Goal: Task Accomplishment & Management: Manage account settings

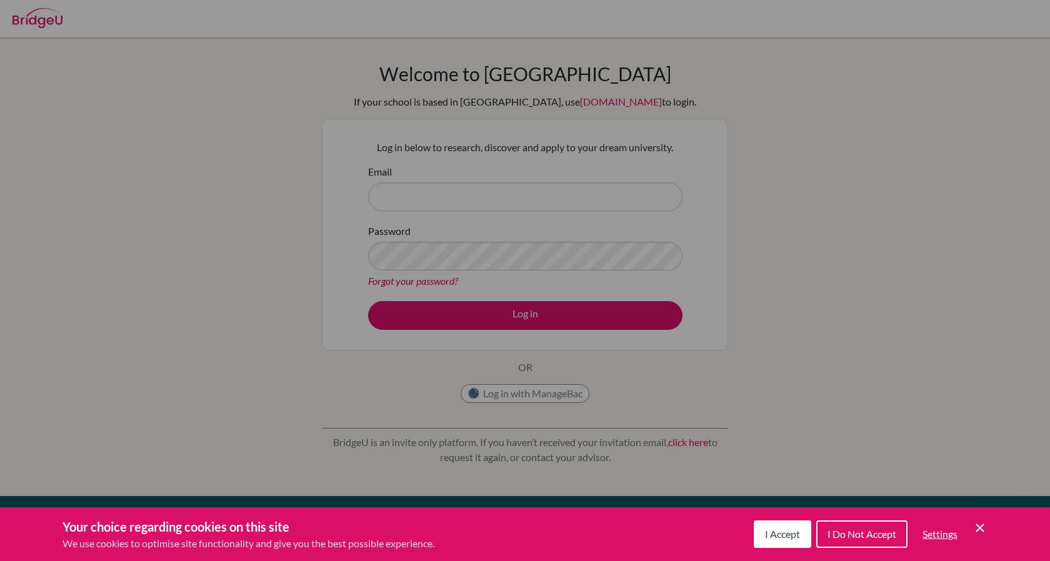
click at [787, 534] on span "I Accept" at bounding box center [782, 534] width 35 height 12
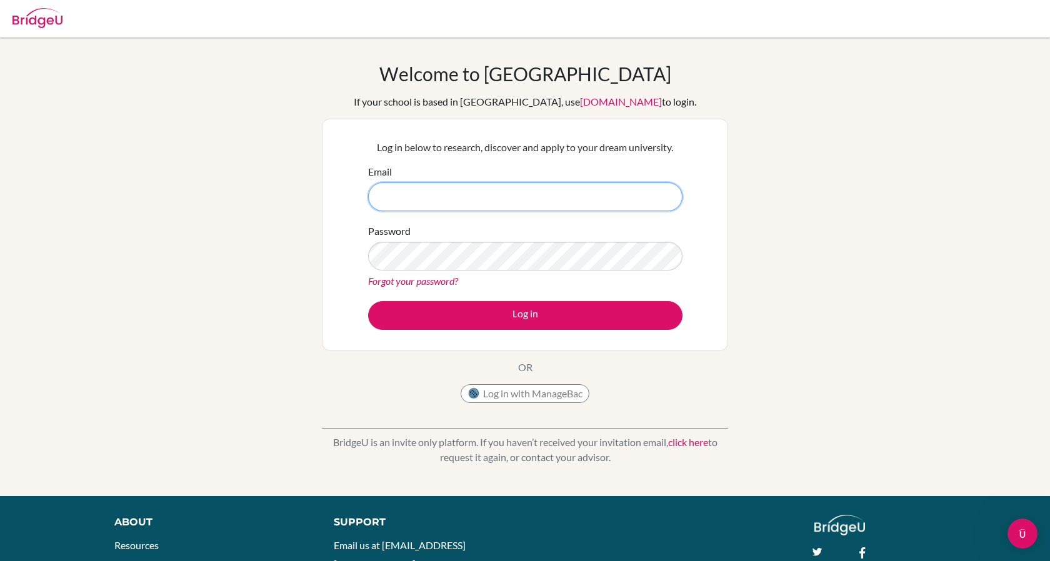
click at [489, 207] on input "Email" at bounding box center [525, 196] width 314 height 29
type input "[EMAIL_ADDRESS][DOMAIN_NAME]"
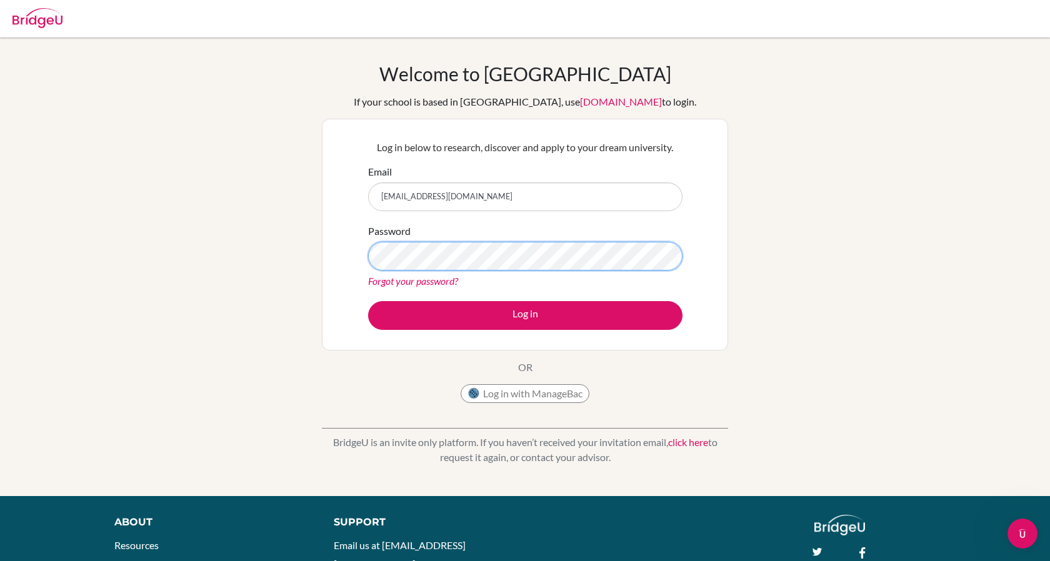
click at [368, 301] on button "Log in" at bounding box center [525, 315] width 314 height 29
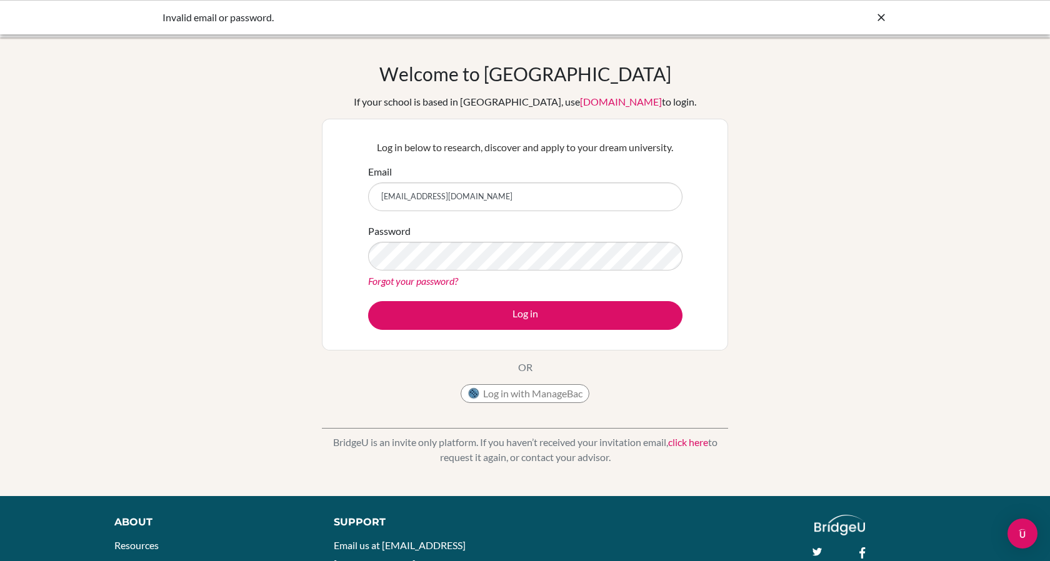
click at [409, 280] on link "Forgot your password?" at bounding box center [413, 281] width 90 height 12
drag, startPoint x: 525, startPoint y: 207, endPoint x: 336, endPoint y: 188, distance: 190.3
click at [316, 201] on div "Welcome to BridgeU If your school is based in China, use app.bridge-u.com.cn to…" at bounding box center [525, 266] width 1050 height 409
click at [518, 210] on input "[EMAIL_ADDRESS][DOMAIN_NAME]" at bounding box center [525, 196] width 314 height 29
drag, startPoint x: 492, startPoint y: 195, endPoint x: 317, endPoint y: 191, distance: 175.6
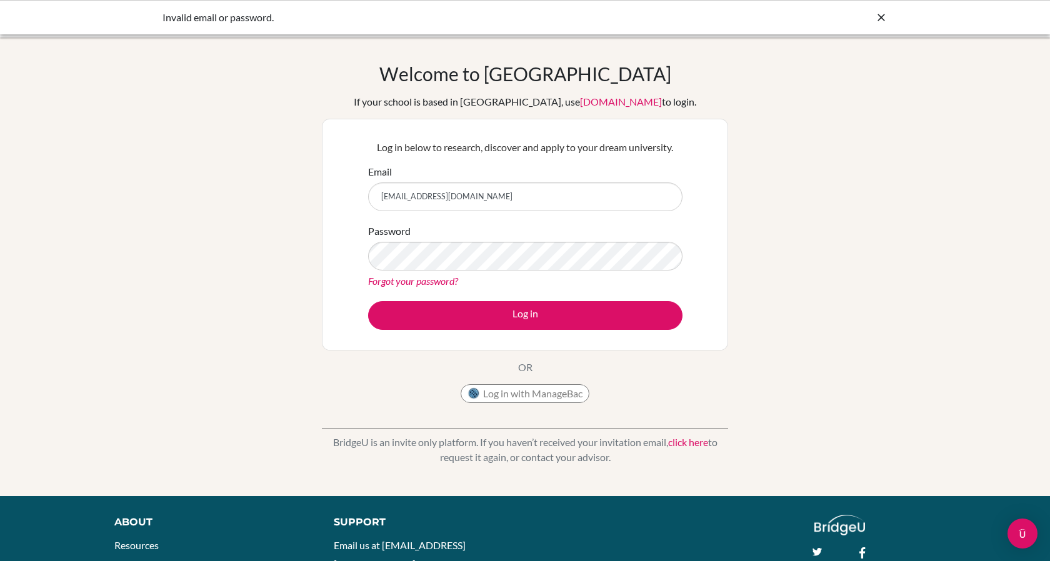
click at [317, 192] on div "Welcome to BridgeU If your school is based in China, use app.bridge-u.com.cn to…" at bounding box center [525, 266] width 1050 height 409
type input "t"
type input "[EMAIL_ADDRESS][DOMAIN_NAME]"
click at [368, 301] on button "Log in" at bounding box center [525, 315] width 314 height 29
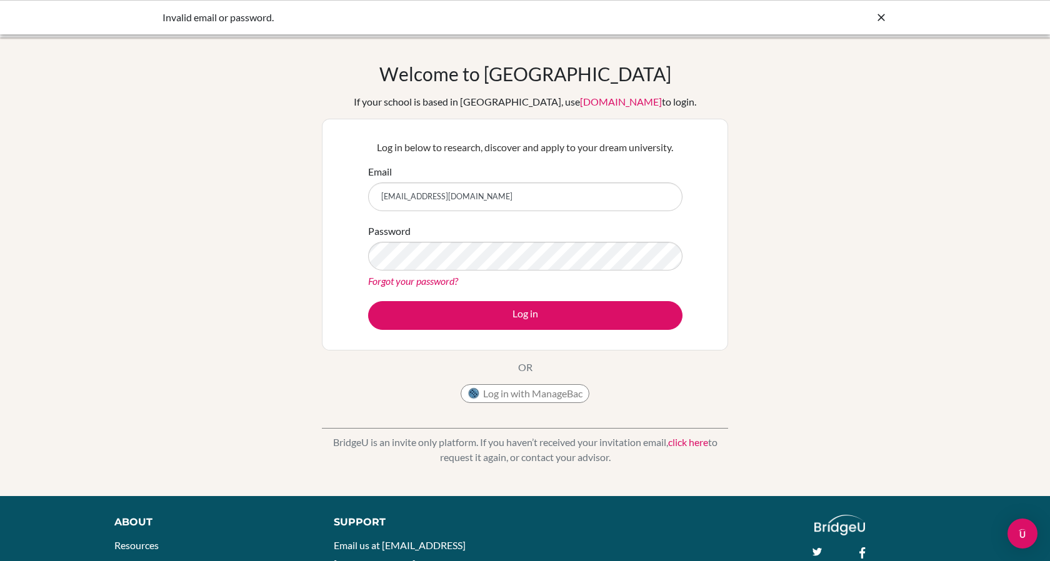
click at [440, 282] on link "Forgot your password?" at bounding box center [413, 281] width 90 height 12
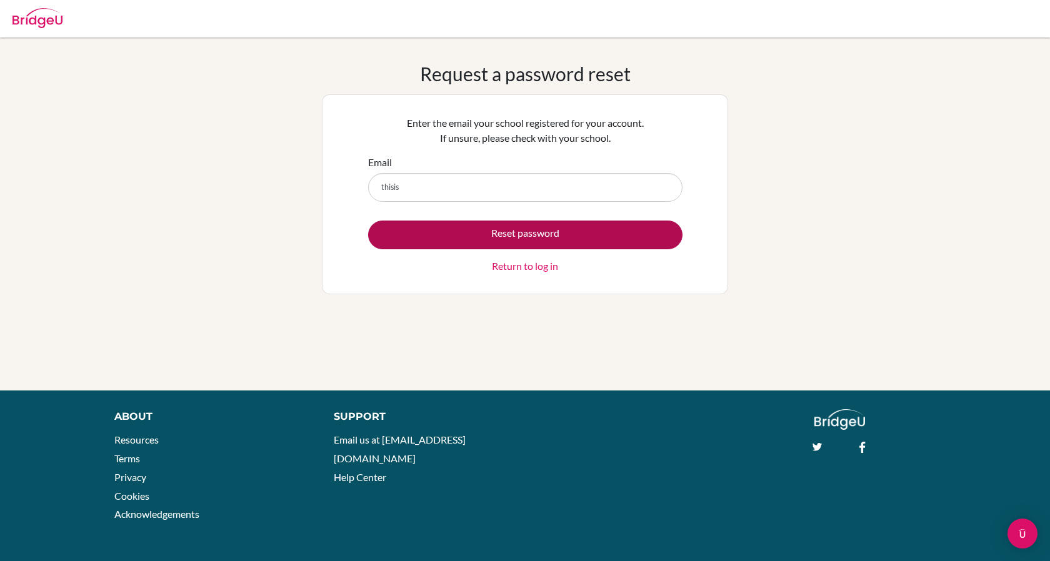
type input "[EMAIL_ADDRESS][DOMAIN_NAME]"
click at [487, 239] on button "Reset password" at bounding box center [525, 235] width 314 height 29
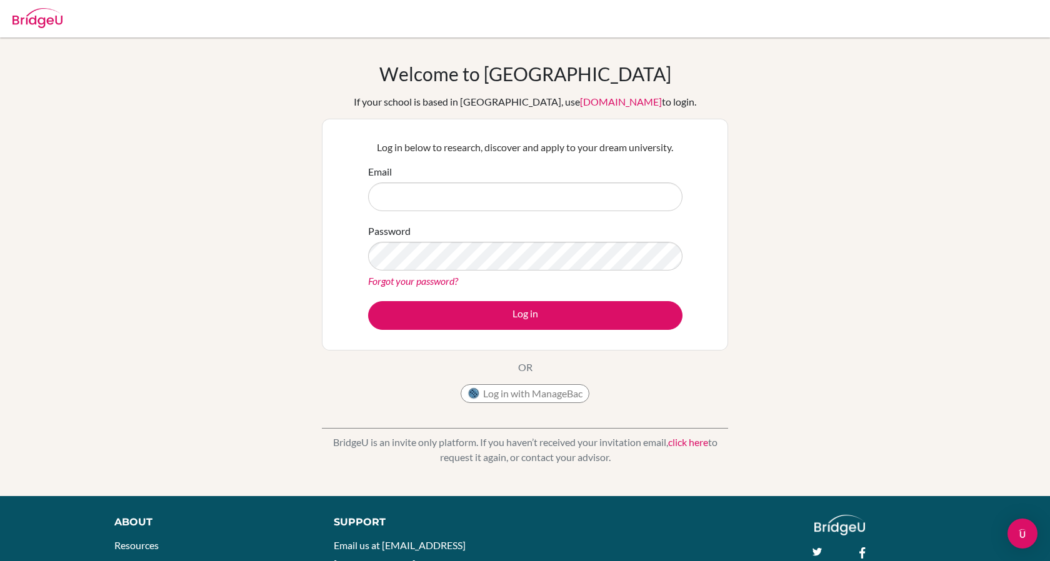
click at [471, 194] on input "Email" at bounding box center [525, 196] width 314 height 29
type input "[EMAIL_ADDRESS][DOMAIN_NAME]"
click at [368, 301] on button "Log in" at bounding box center [525, 315] width 314 height 29
